Goal: Task Accomplishment & Management: Complete application form

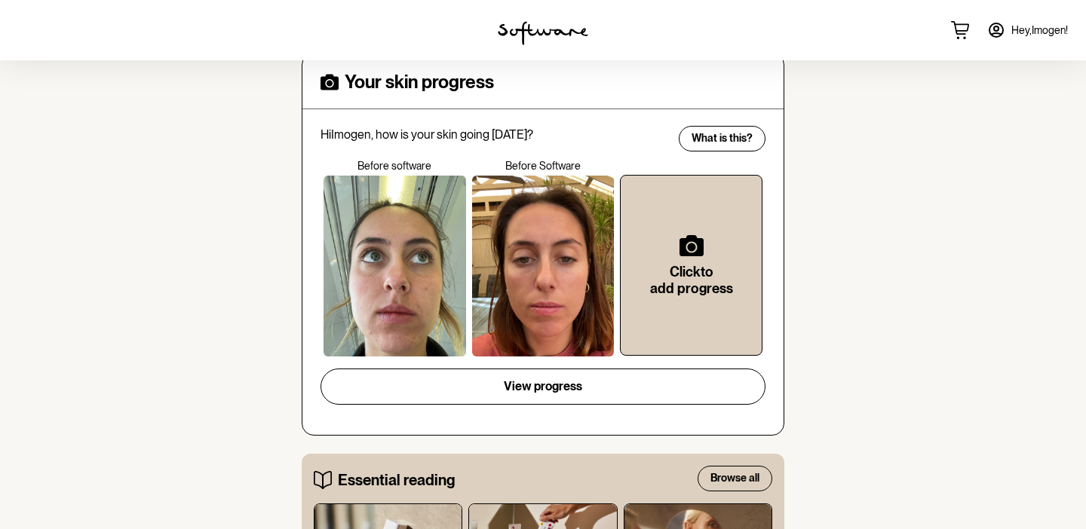
scroll to position [575, 0]
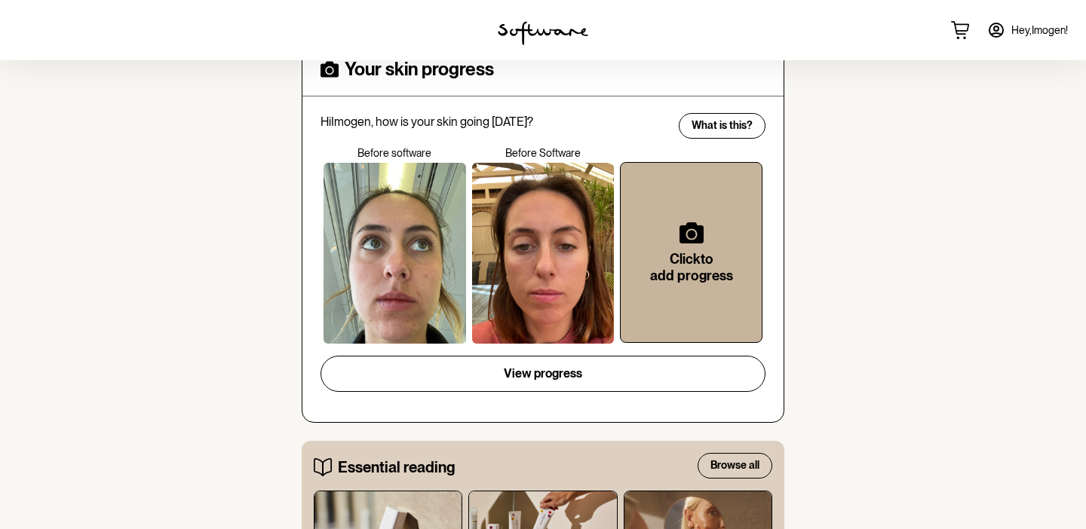
click at [672, 256] on h6 "Click to add progress" at bounding box center [691, 267] width 93 height 32
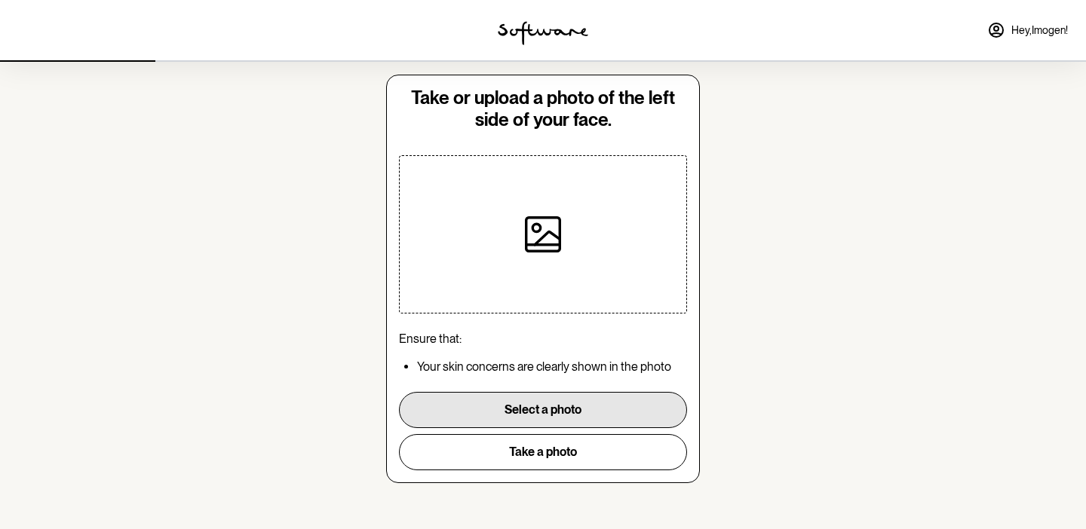
scroll to position [33, 0]
